Goal: Transaction & Acquisition: Purchase product/service

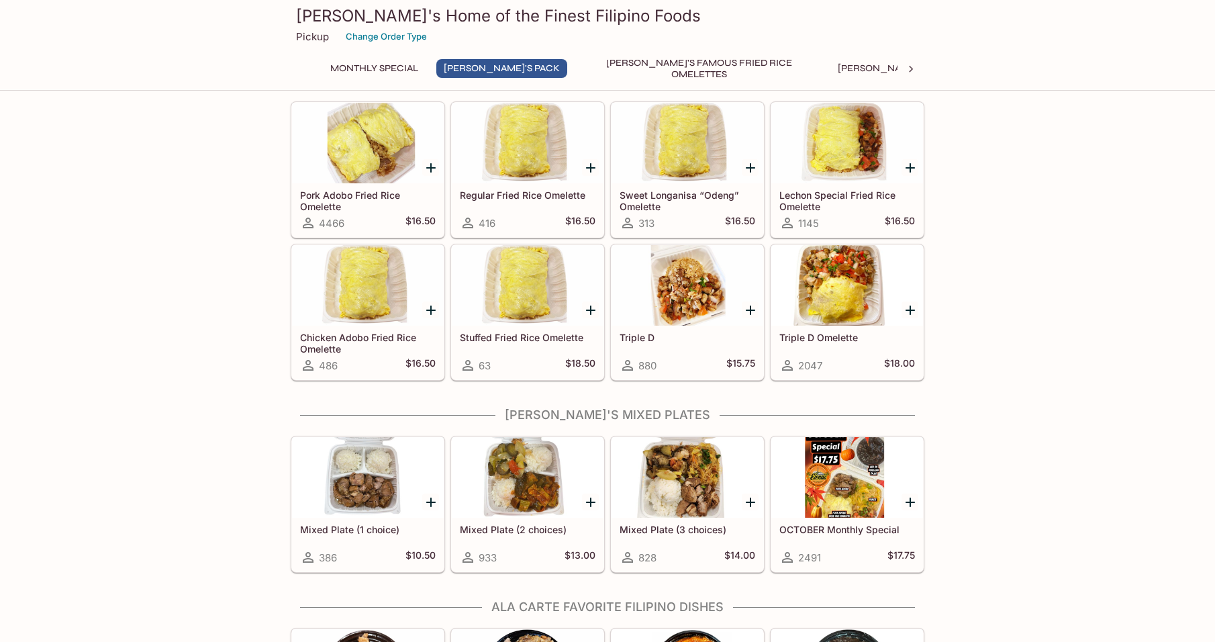
scroll to position [470, 0]
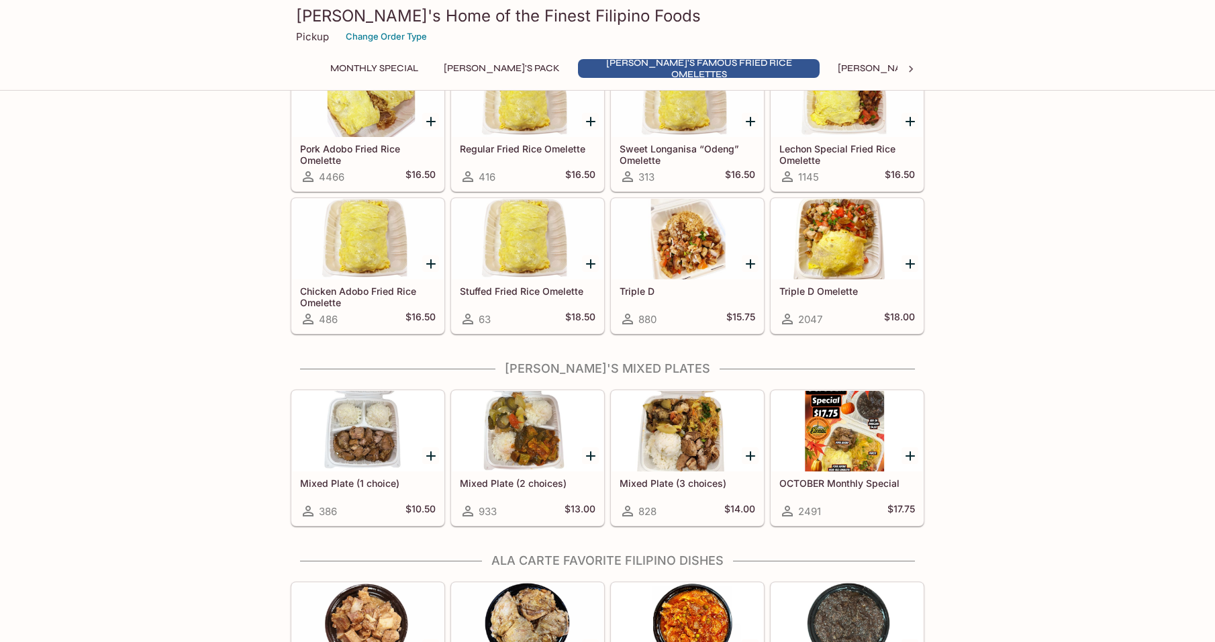
click at [837, 444] on div at bounding box center [848, 431] width 152 height 81
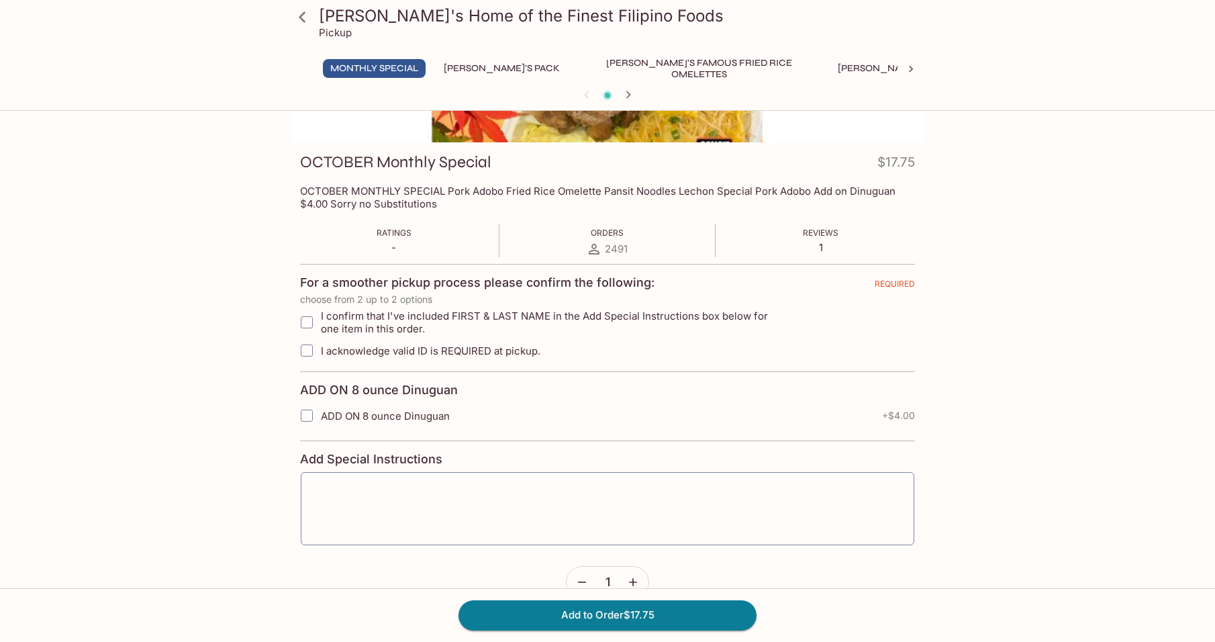
scroll to position [181, 0]
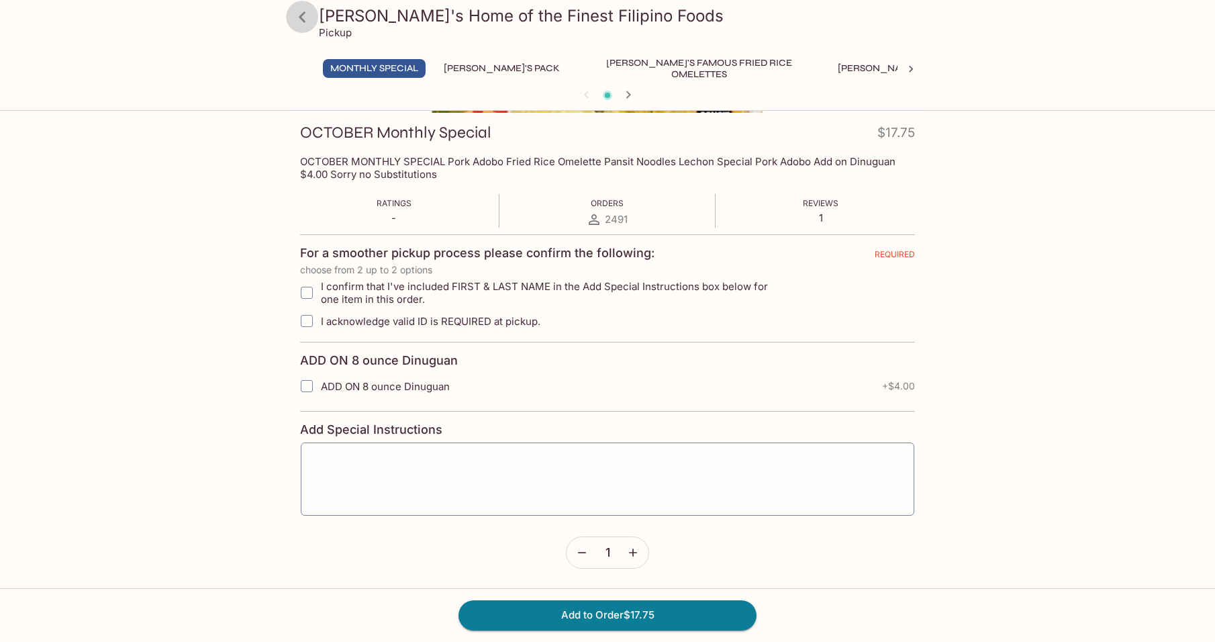
click at [303, 16] on icon at bounding box center [303, 17] width 24 height 24
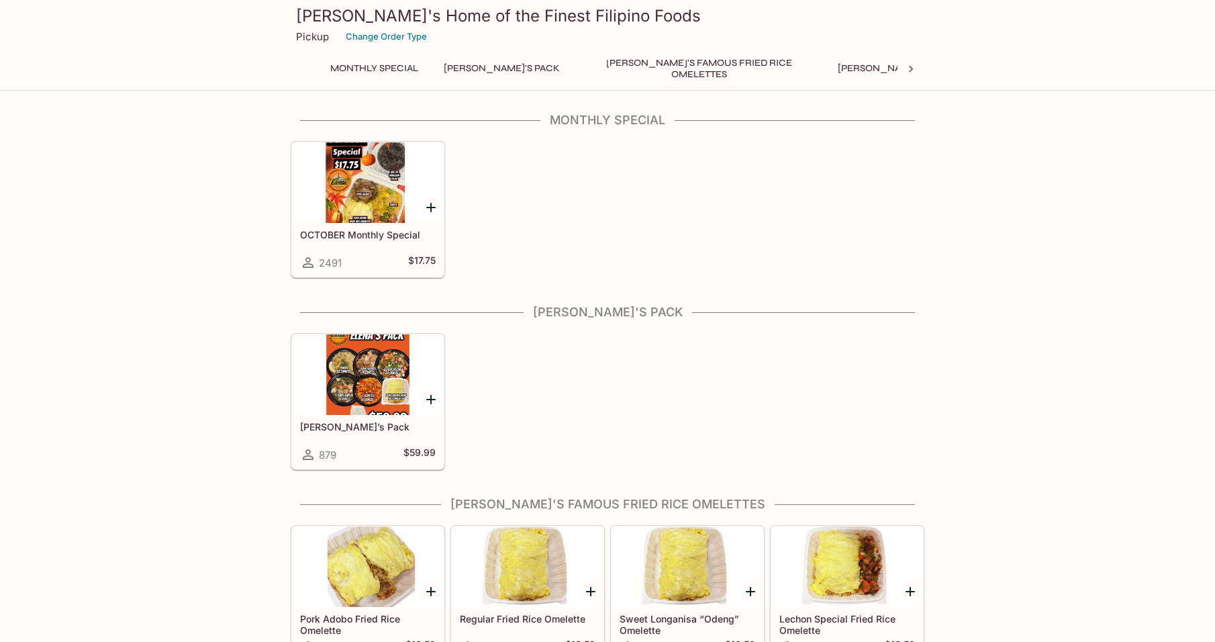
click at [303, 16] on h3 "[PERSON_NAME]'s Home of the Finest Filipino Foods" at bounding box center [607, 15] width 623 height 21
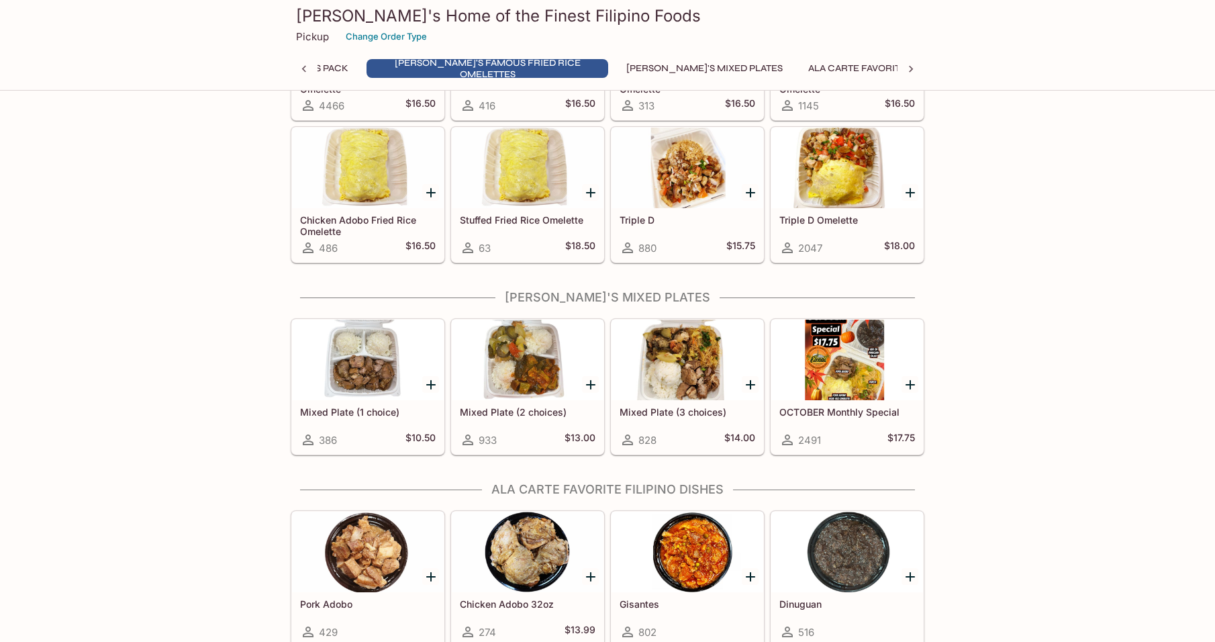
scroll to position [521, 0]
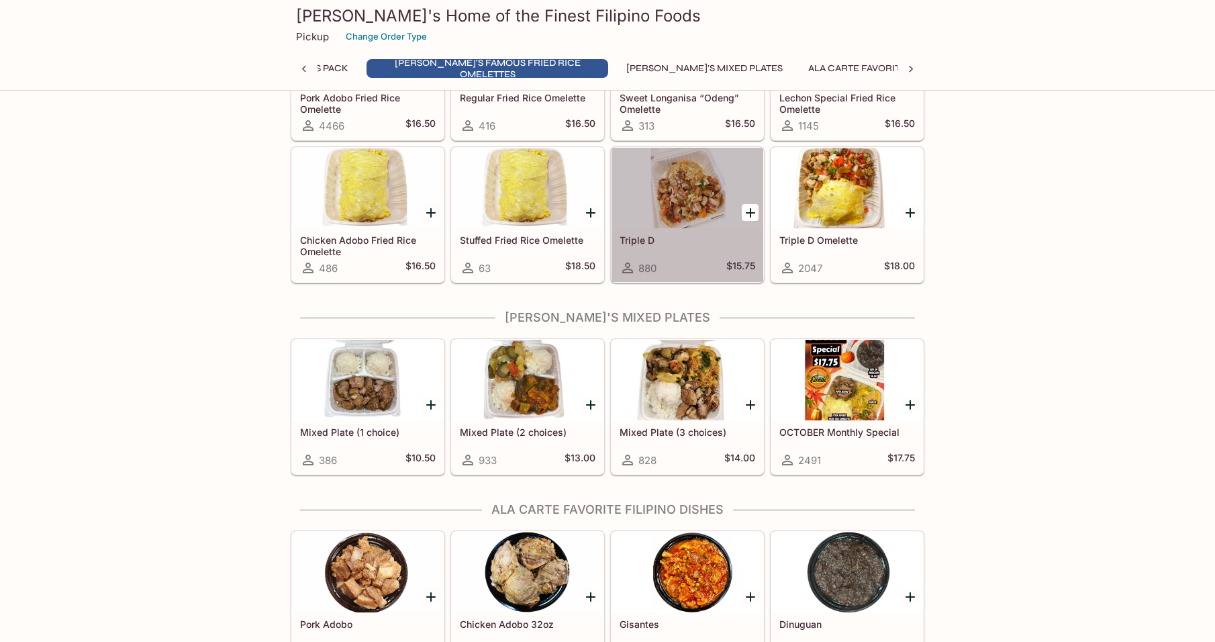
click at [700, 208] on div at bounding box center [688, 188] width 152 height 81
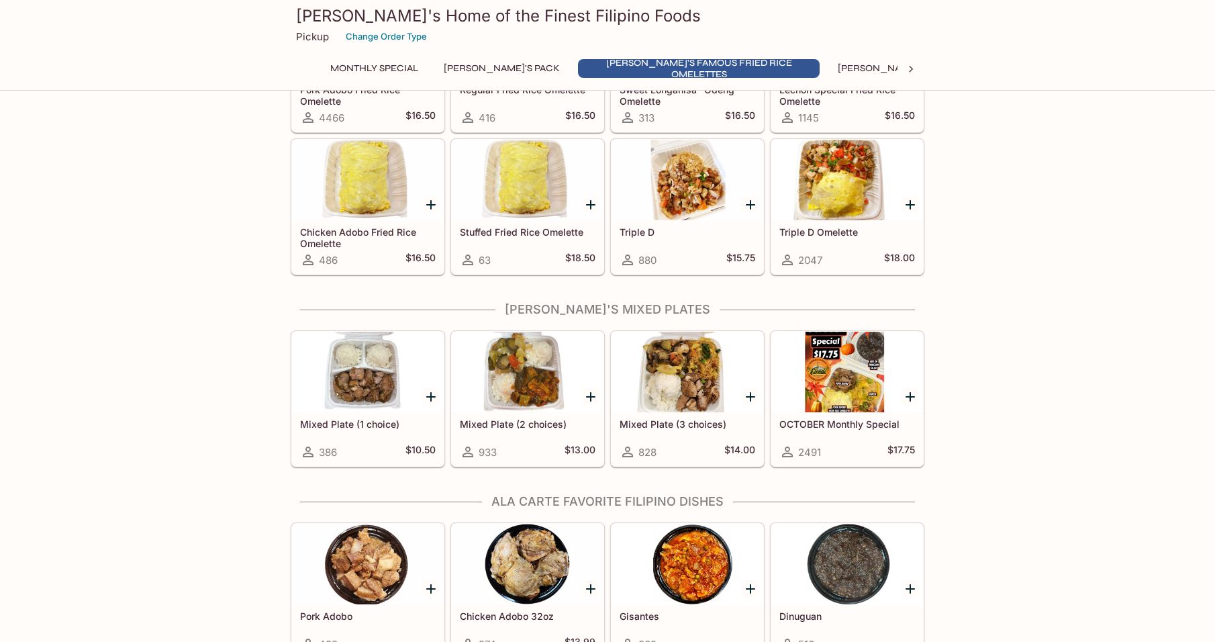
scroll to position [533, 0]
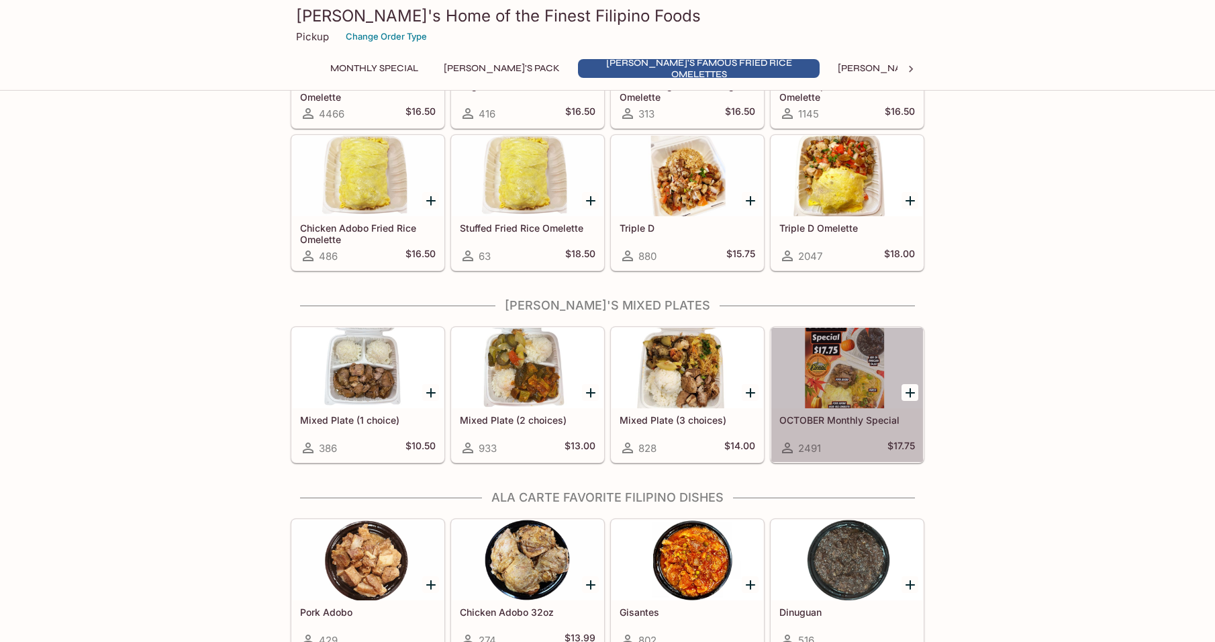
click at [841, 360] on div at bounding box center [848, 368] width 152 height 81
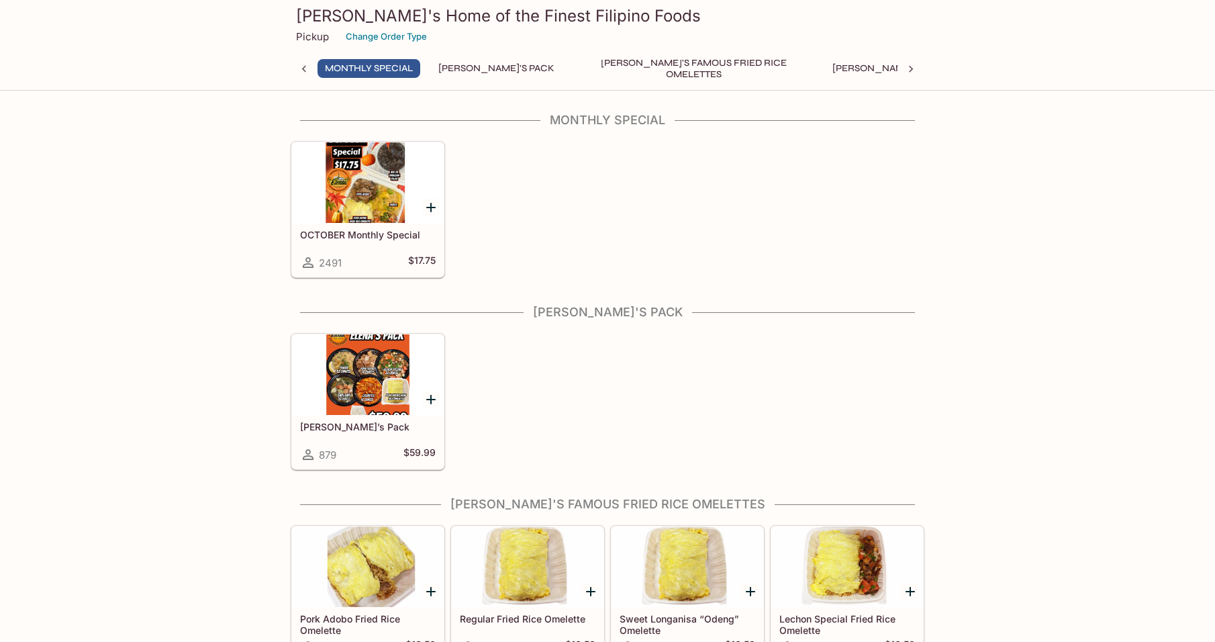
scroll to position [116, 0]
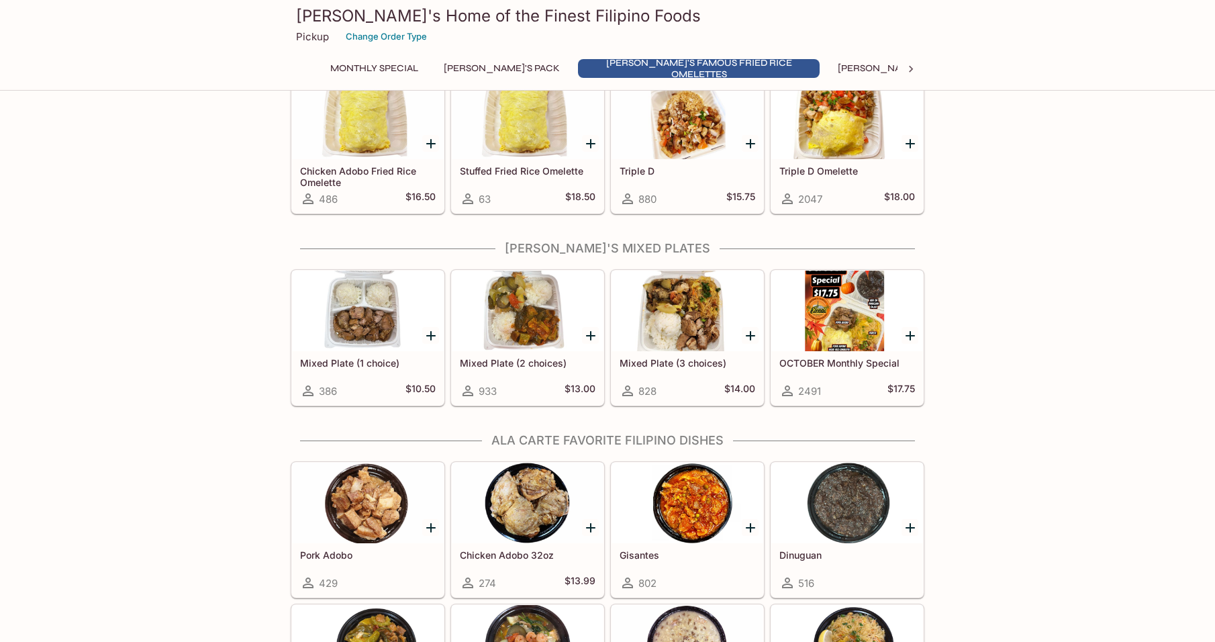
scroll to position [604, 0]
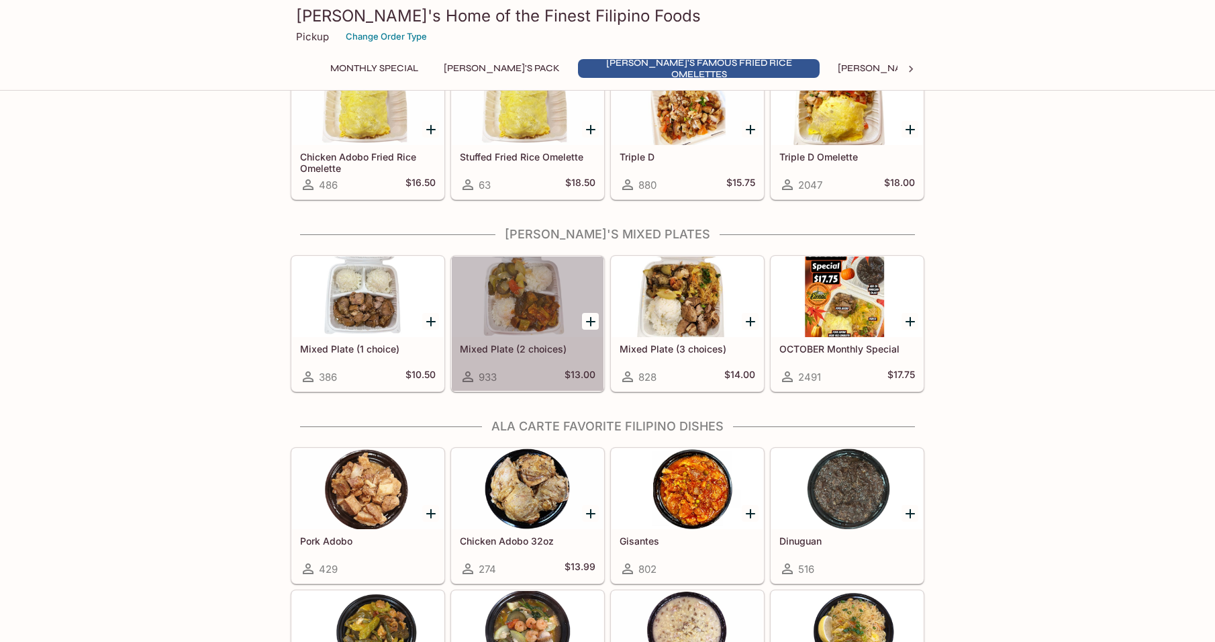
click at [539, 349] on h5 "Mixed Plate (2 choices)" at bounding box center [528, 348] width 136 height 11
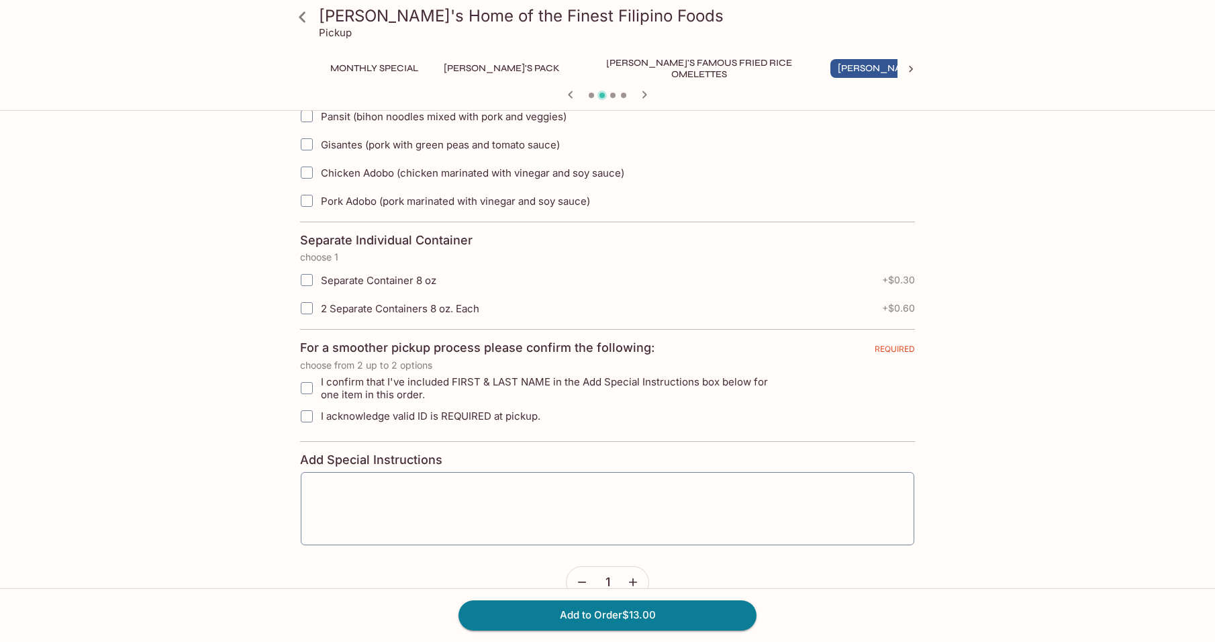
scroll to position [500, 0]
